Goal: Task Accomplishment & Management: Manage account settings

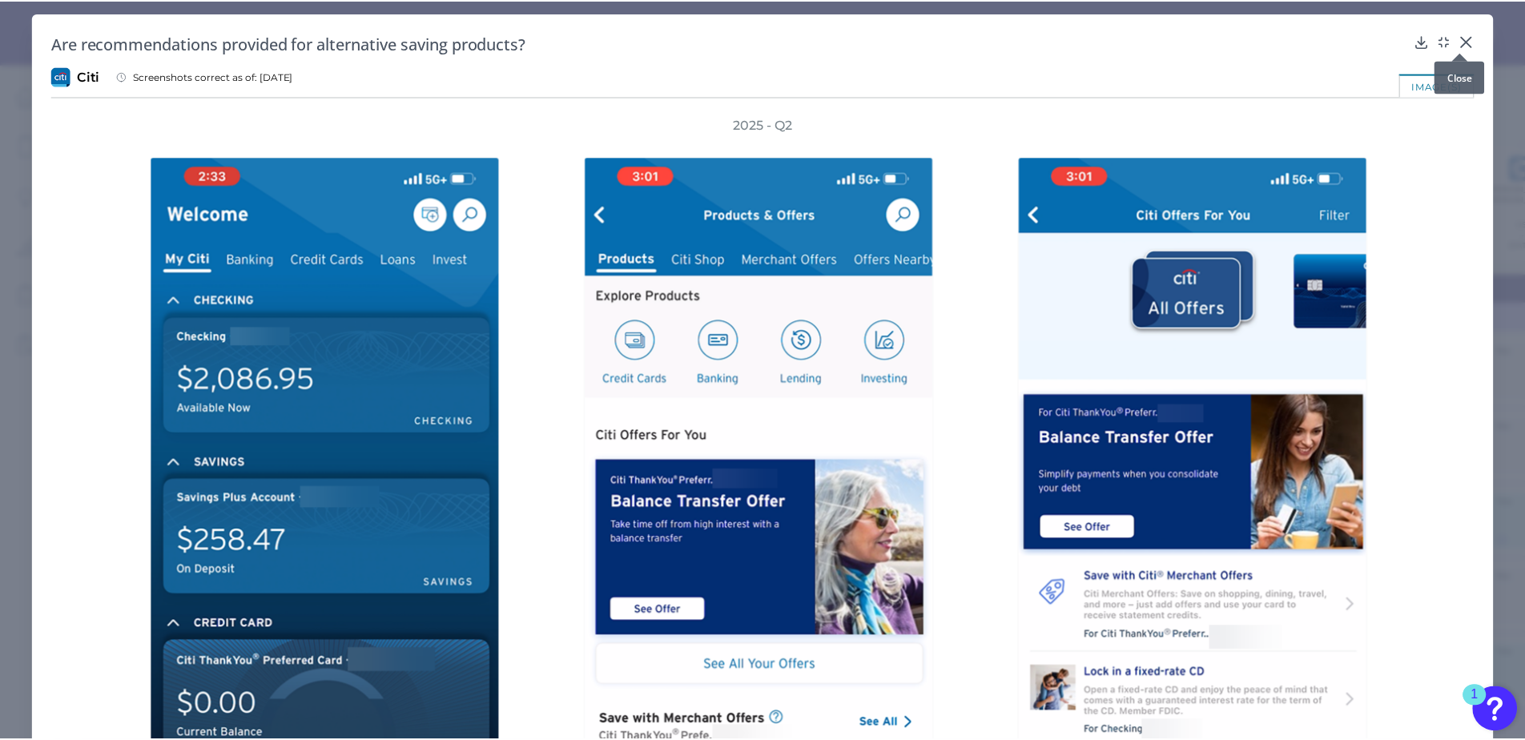
scroll to position [2505, 0]
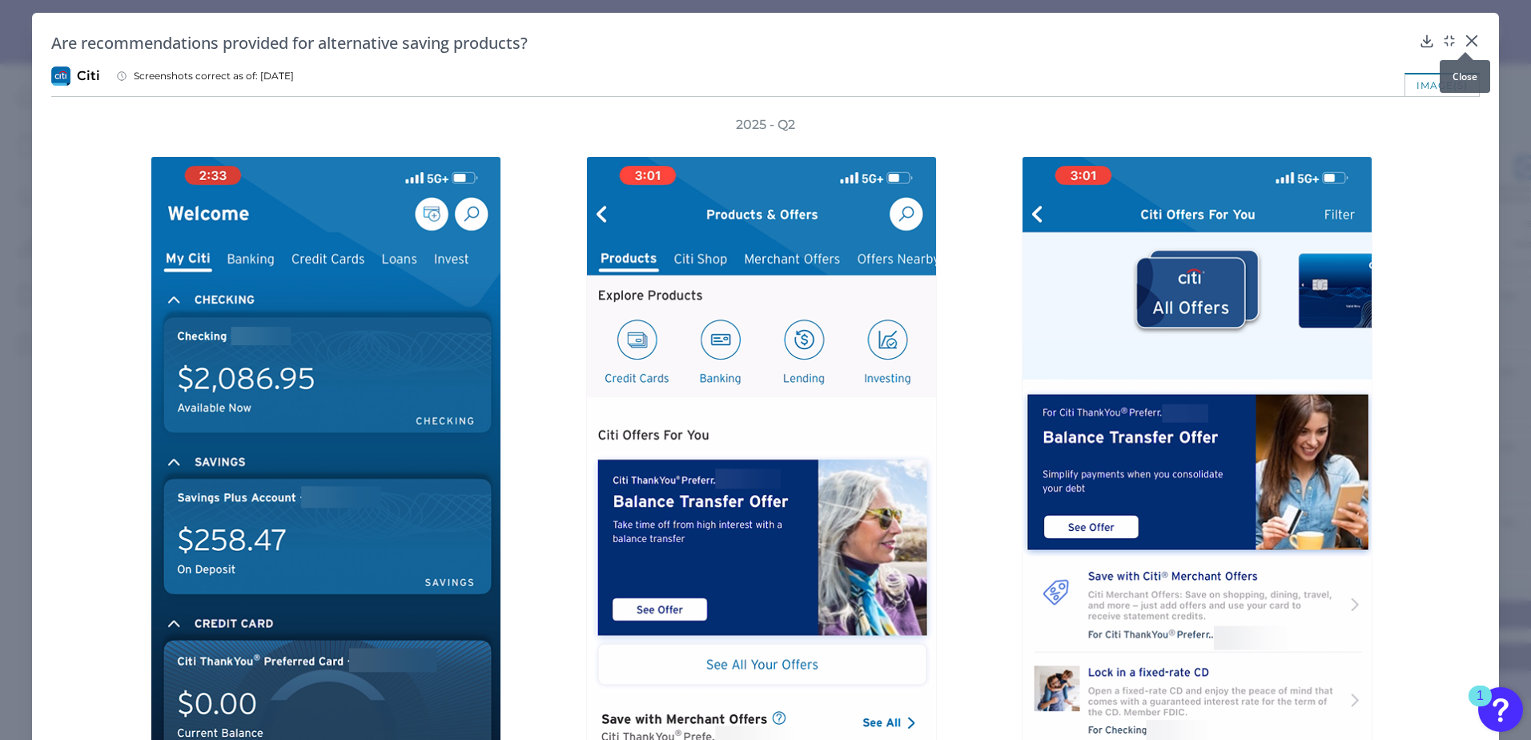
click at [1467, 38] on icon at bounding box center [1472, 41] width 10 height 10
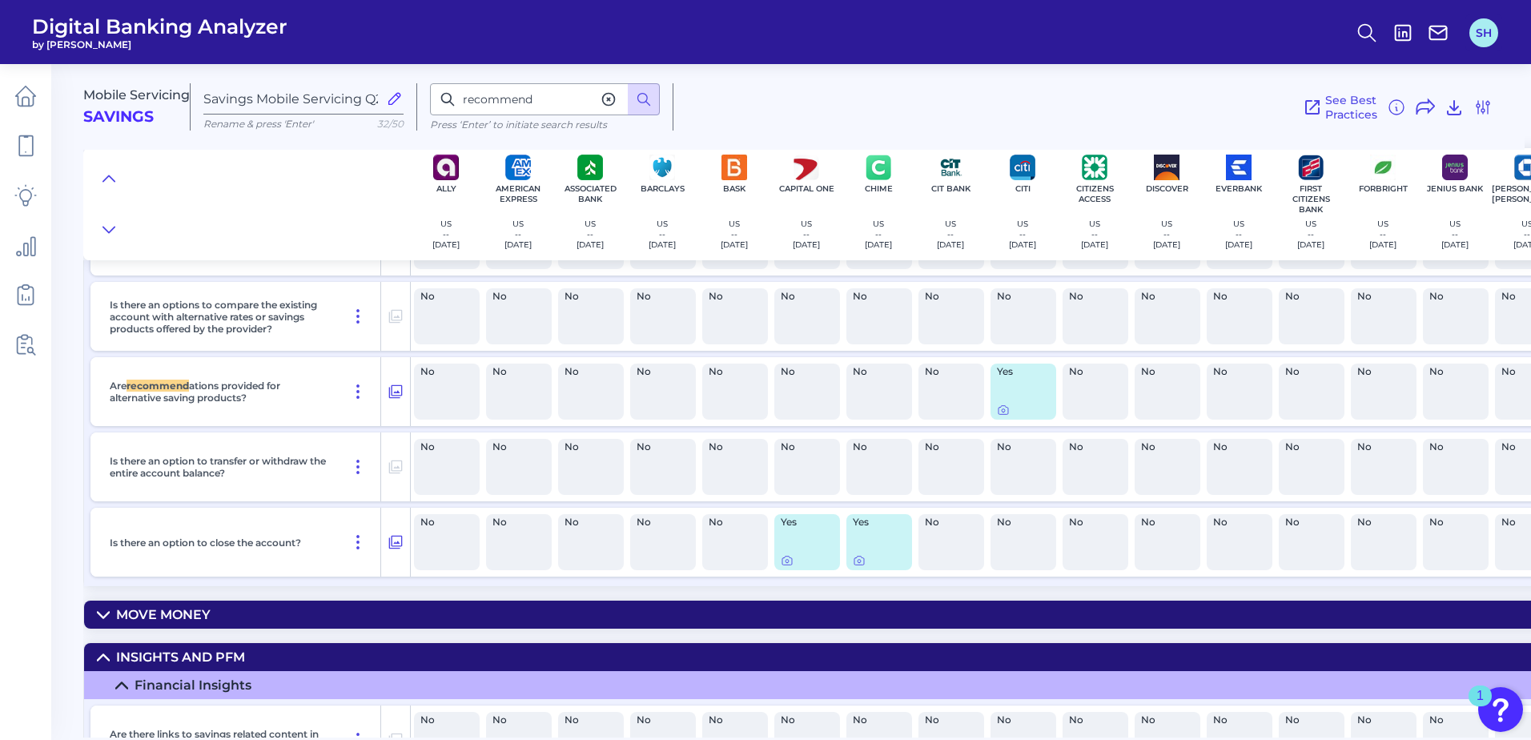
click at [1480, 29] on button "SH" at bounding box center [1483, 32] width 29 height 29
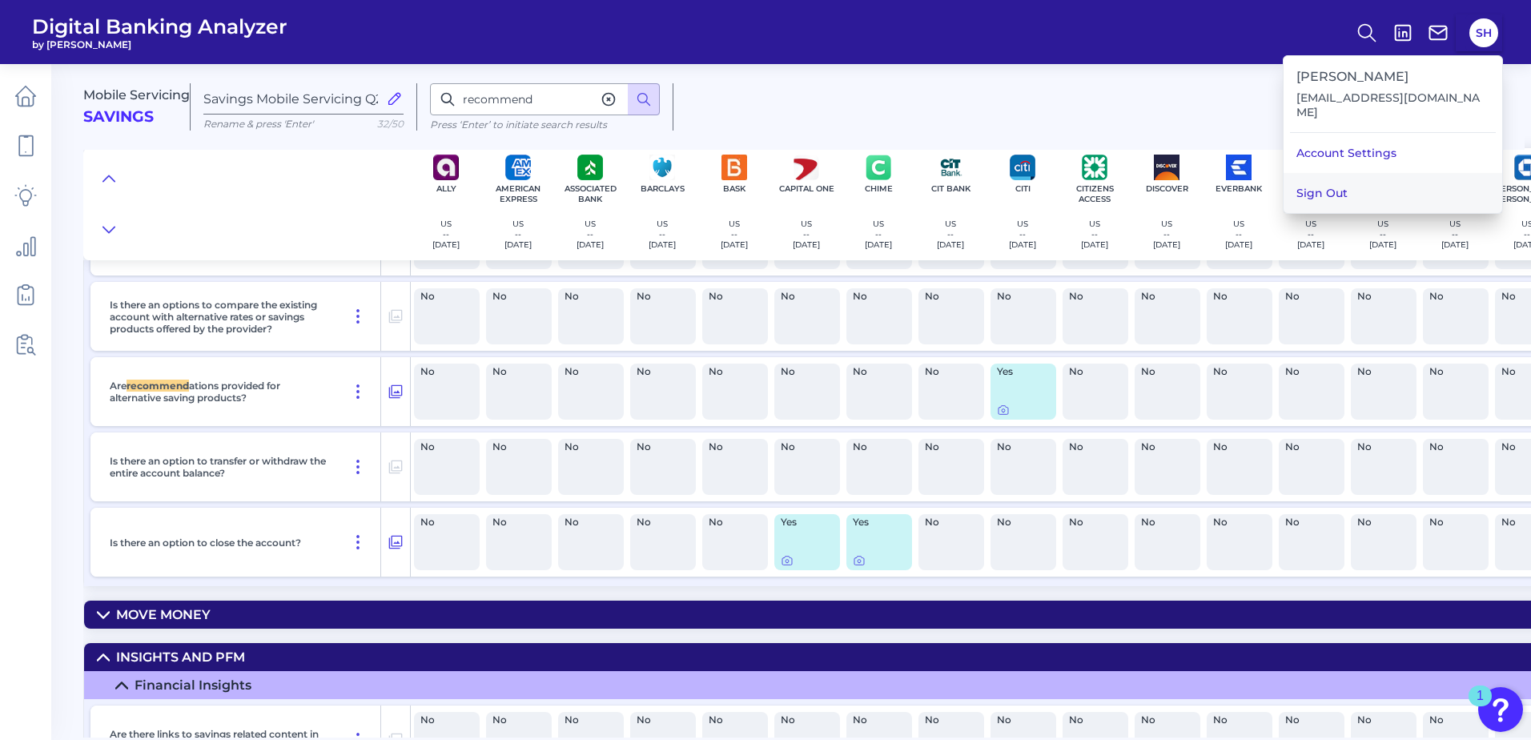
click at [1365, 183] on button "Sign Out" at bounding box center [1393, 193] width 219 height 40
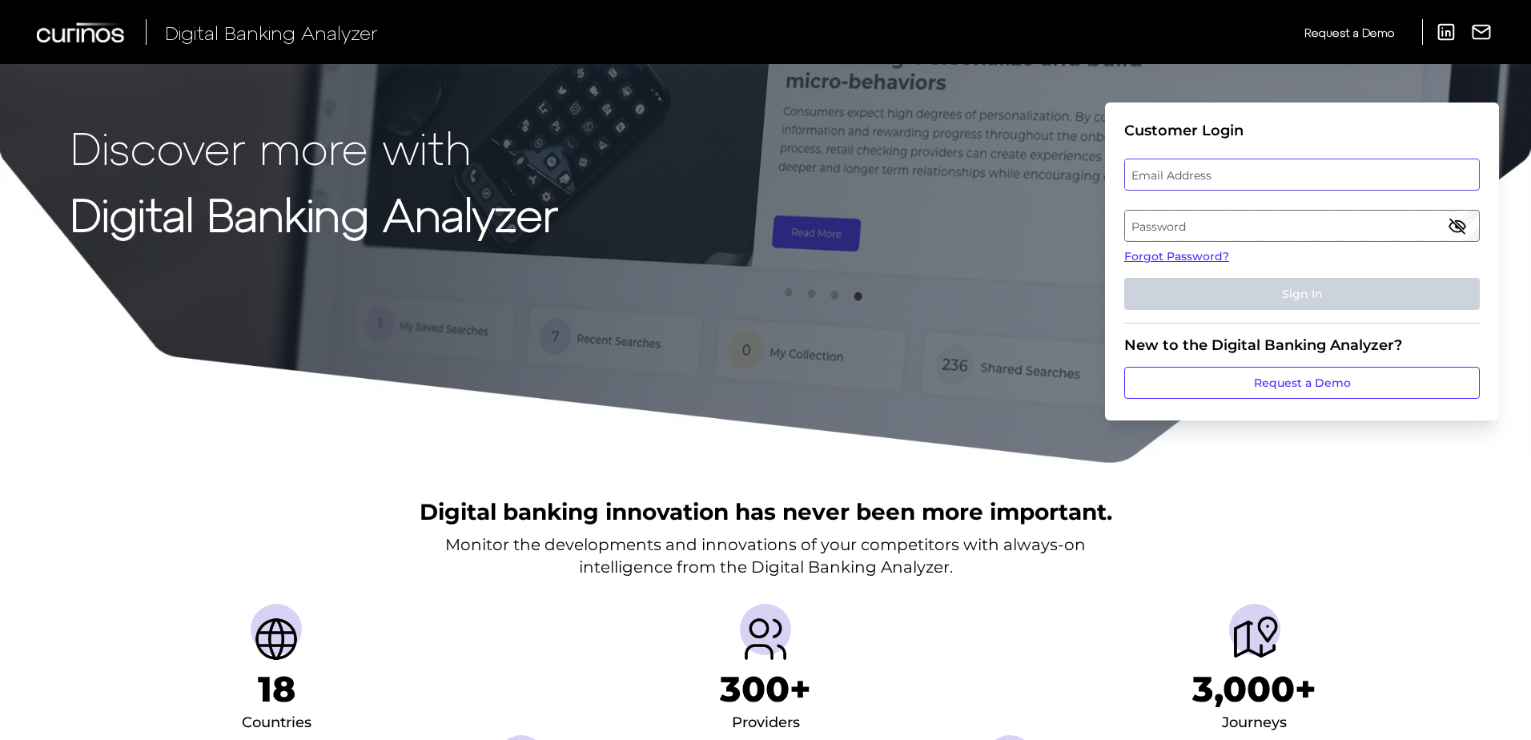
type input "[EMAIL_ADDRESS][DOMAIN_NAME]"
